Goal: Information Seeking & Learning: Learn about a topic

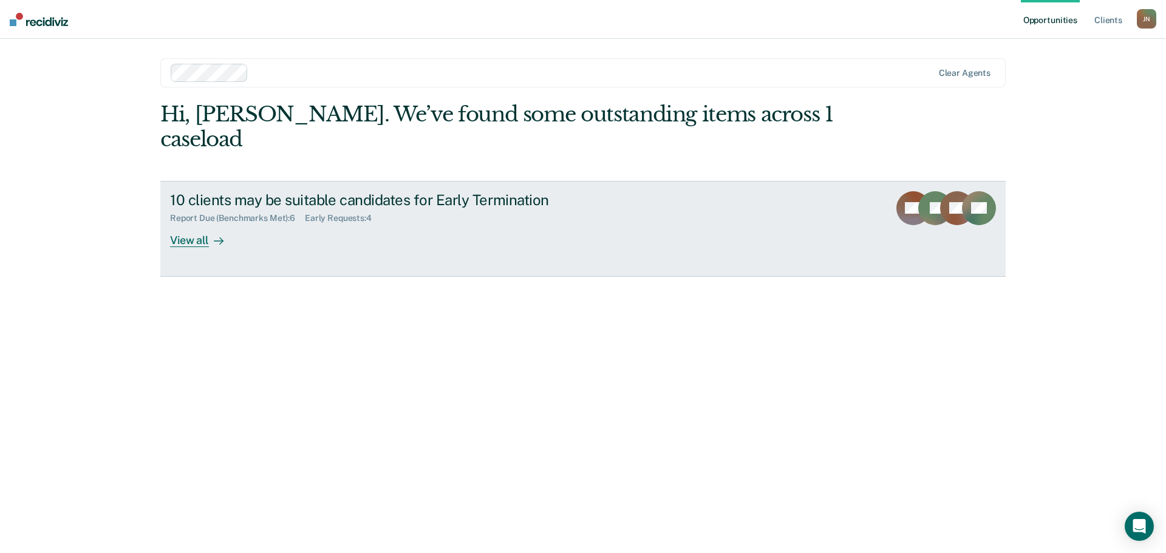
click at [205, 223] on div "View all" at bounding box center [204, 235] width 68 height 24
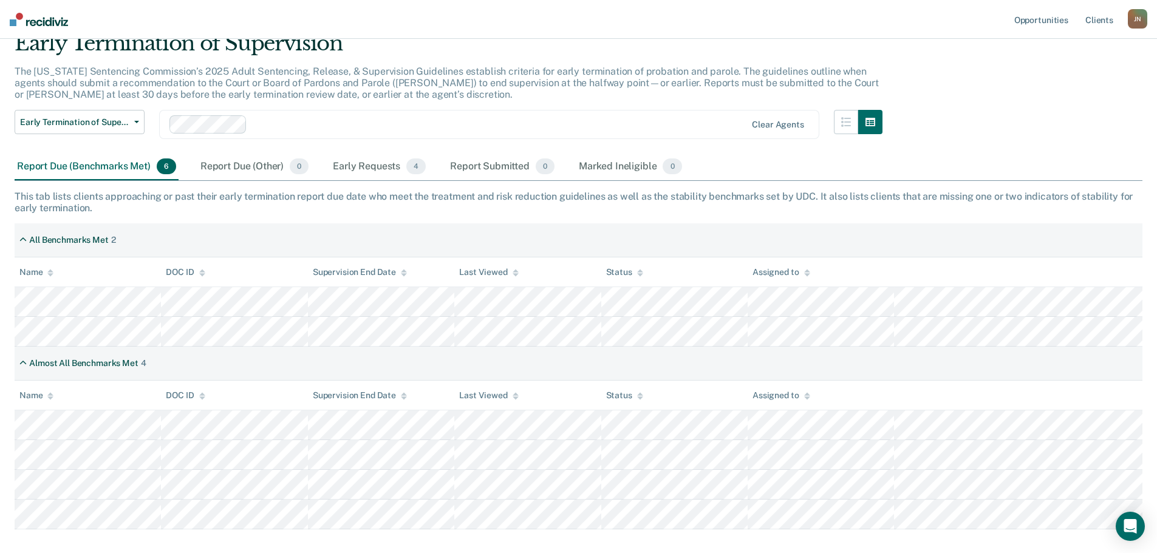
scroll to position [117, 0]
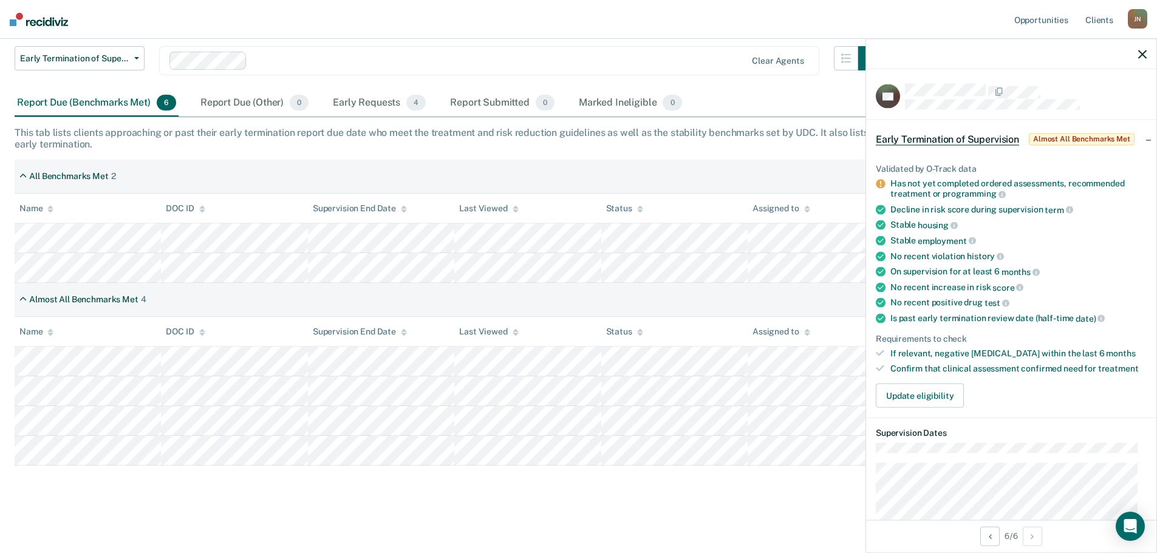
click at [700, 154] on div "Early Termination of Supervision The [US_STATE] Sentencing Commission’s 2025 Ad…" at bounding box center [579, 214] width 1128 height 495
click at [1140, 53] on icon "button" at bounding box center [1142, 54] width 9 height 9
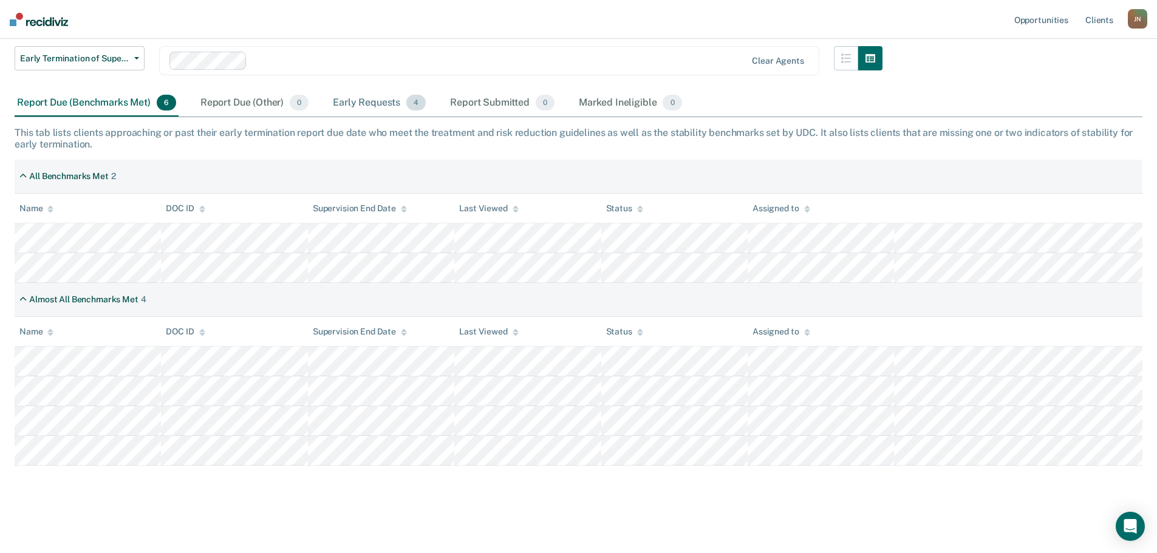
click at [369, 104] on div "Early Requests 4" at bounding box center [379, 103] width 98 height 27
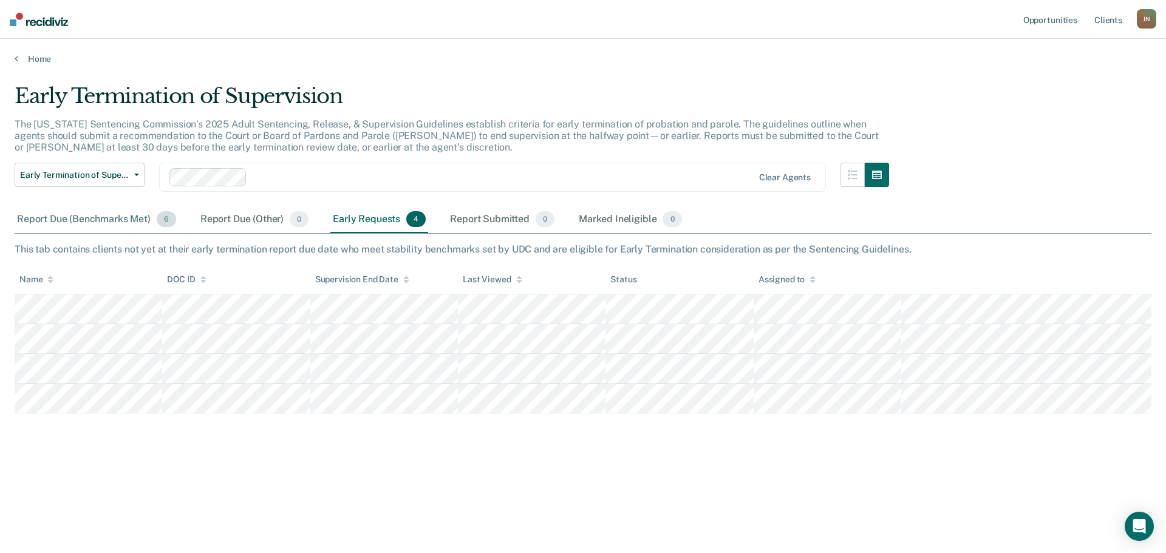
click at [124, 213] on div "Report Due (Benchmarks Met) 6" at bounding box center [97, 219] width 164 height 27
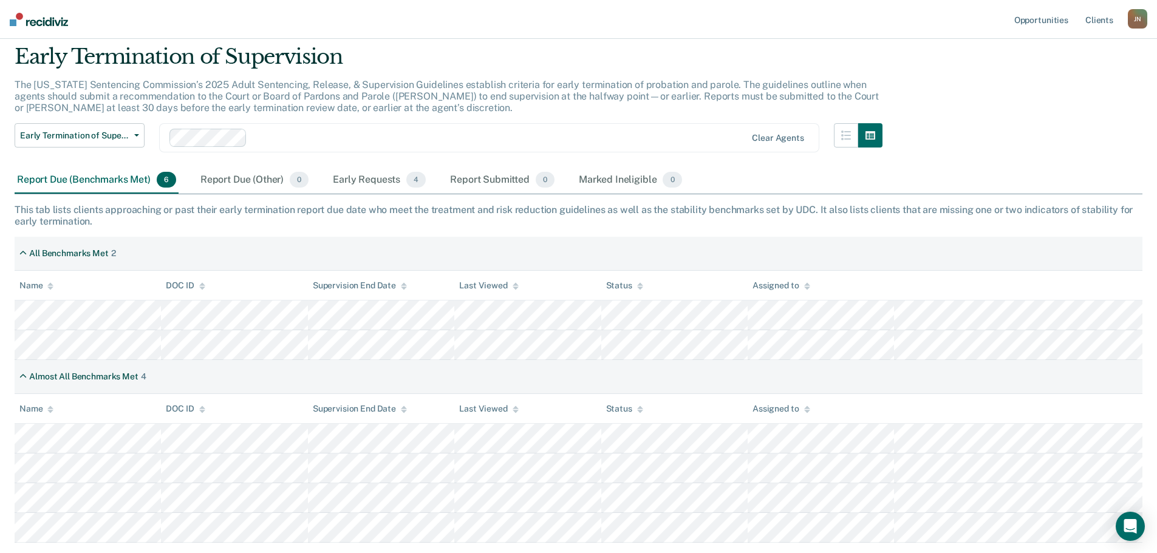
scroll to position [61, 0]
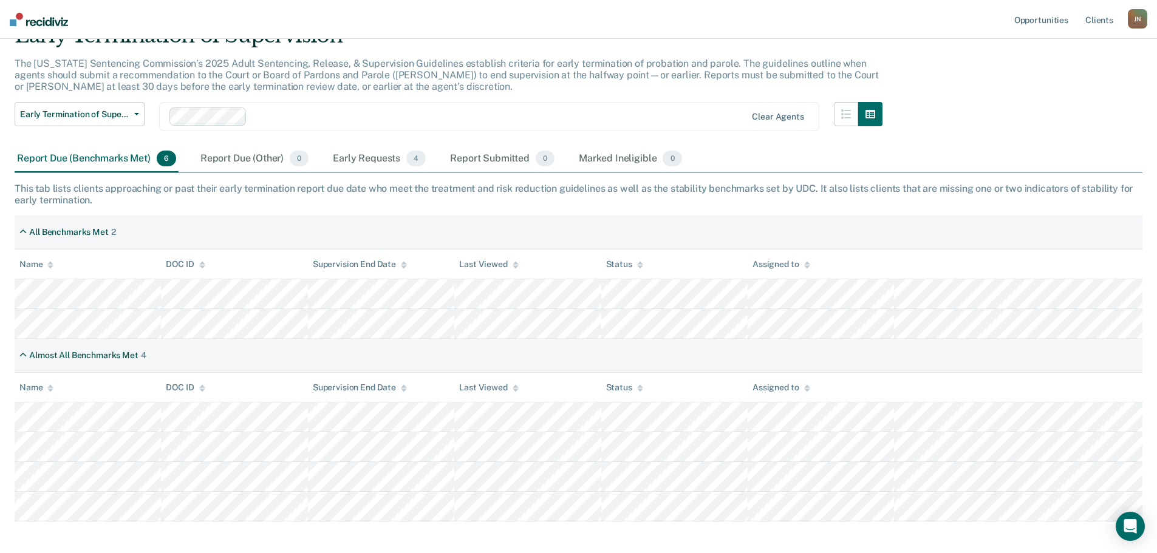
click at [375, 150] on div "Early Requests 4" at bounding box center [379, 159] width 98 height 27
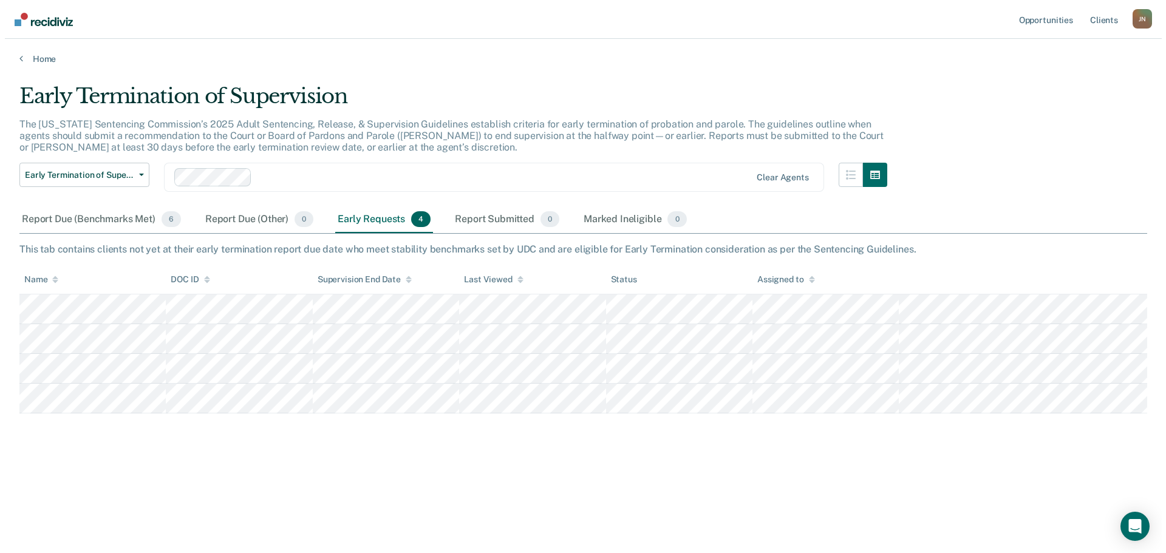
scroll to position [0, 0]
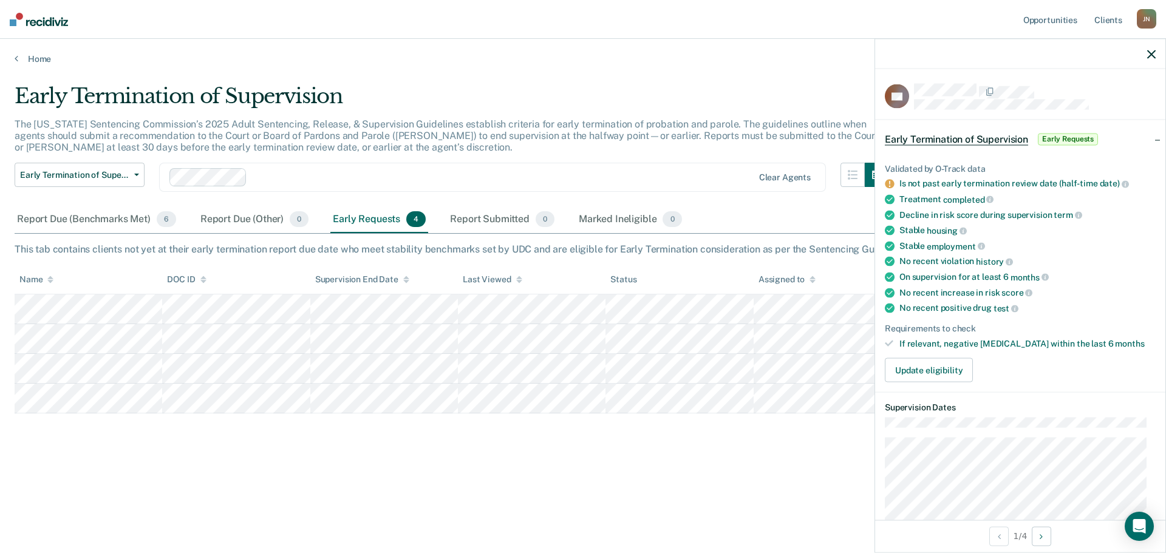
click at [708, 464] on div "Early Termination of Supervision The [US_STATE] Sentencing Commission’s 2025 Ad…" at bounding box center [583, 292] width 1137 height 417
